Goal: Find specific page/section: Find specific page/section

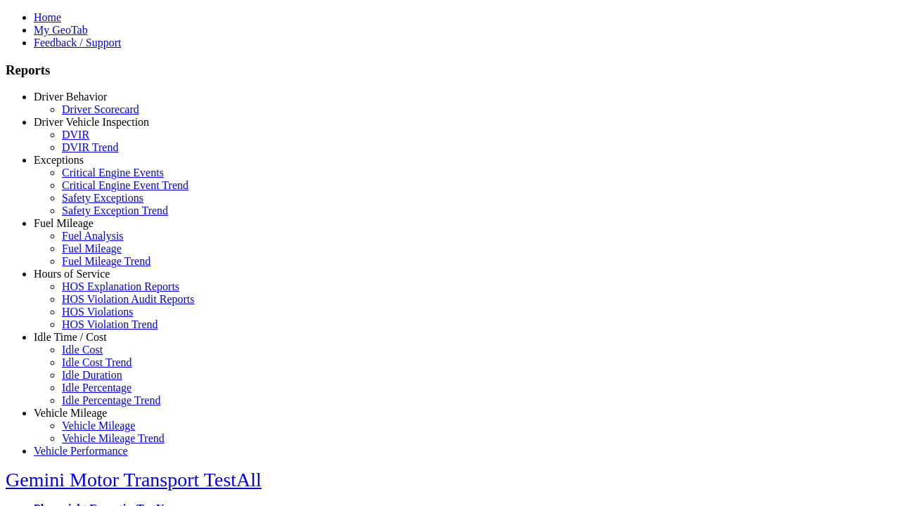
click at [81, 103] on link "Driver Behavior" at bounding box center [70, 97] width 73 height 12
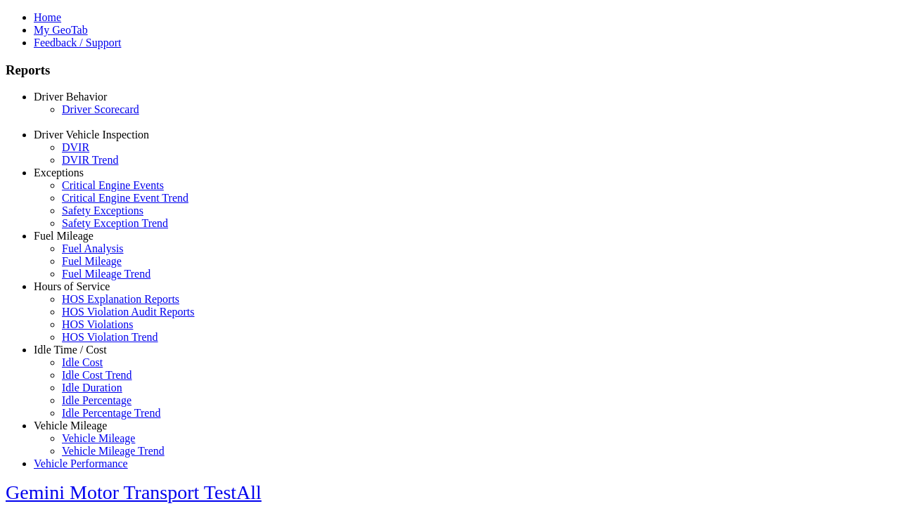
click at [91, 115] on link "Driver Scorecard" at bounding box center [100, 109] width 77 height 12
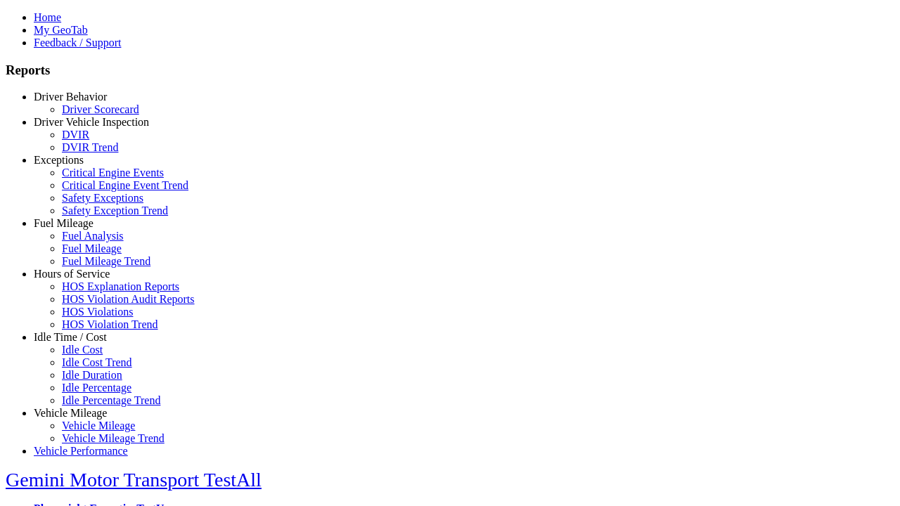
select select
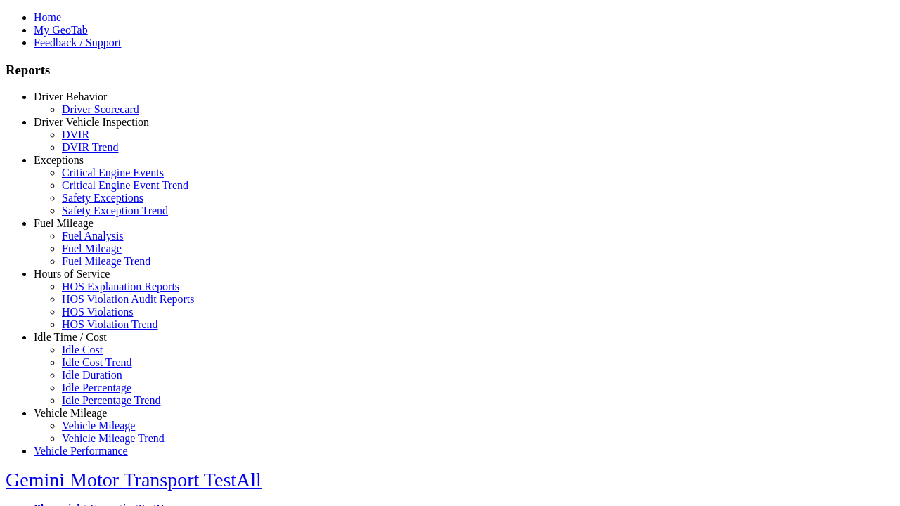
select select
